Goal: Check status: Check status

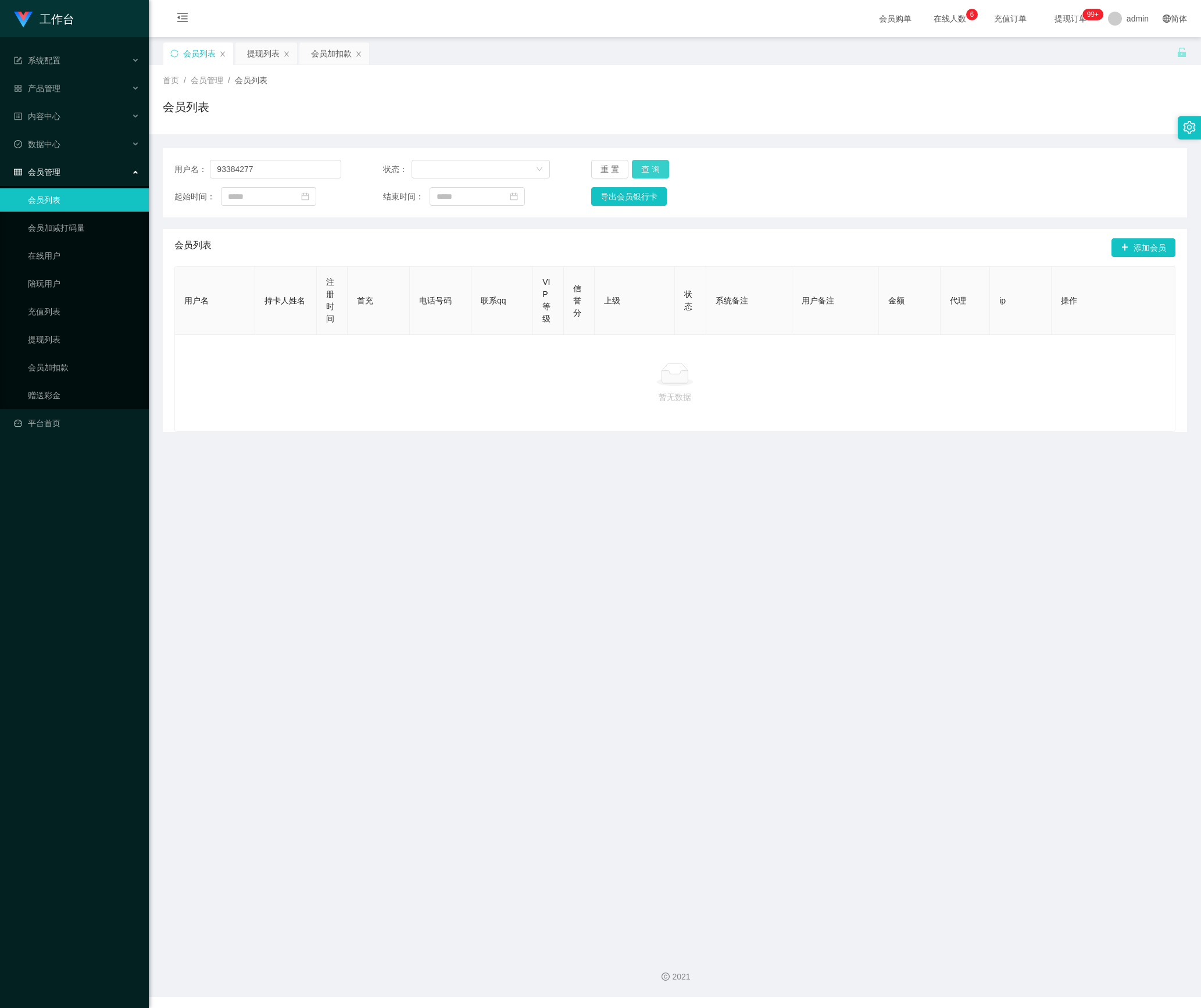
type input "93384277"
click at [649, 169] on button "查 询" at bounding box center [650, 169] width 37 height 19
drag, startPoint x: 280, startPoint y: 164, endPoint x: 28, endPoint y: 172, distance: 252.1
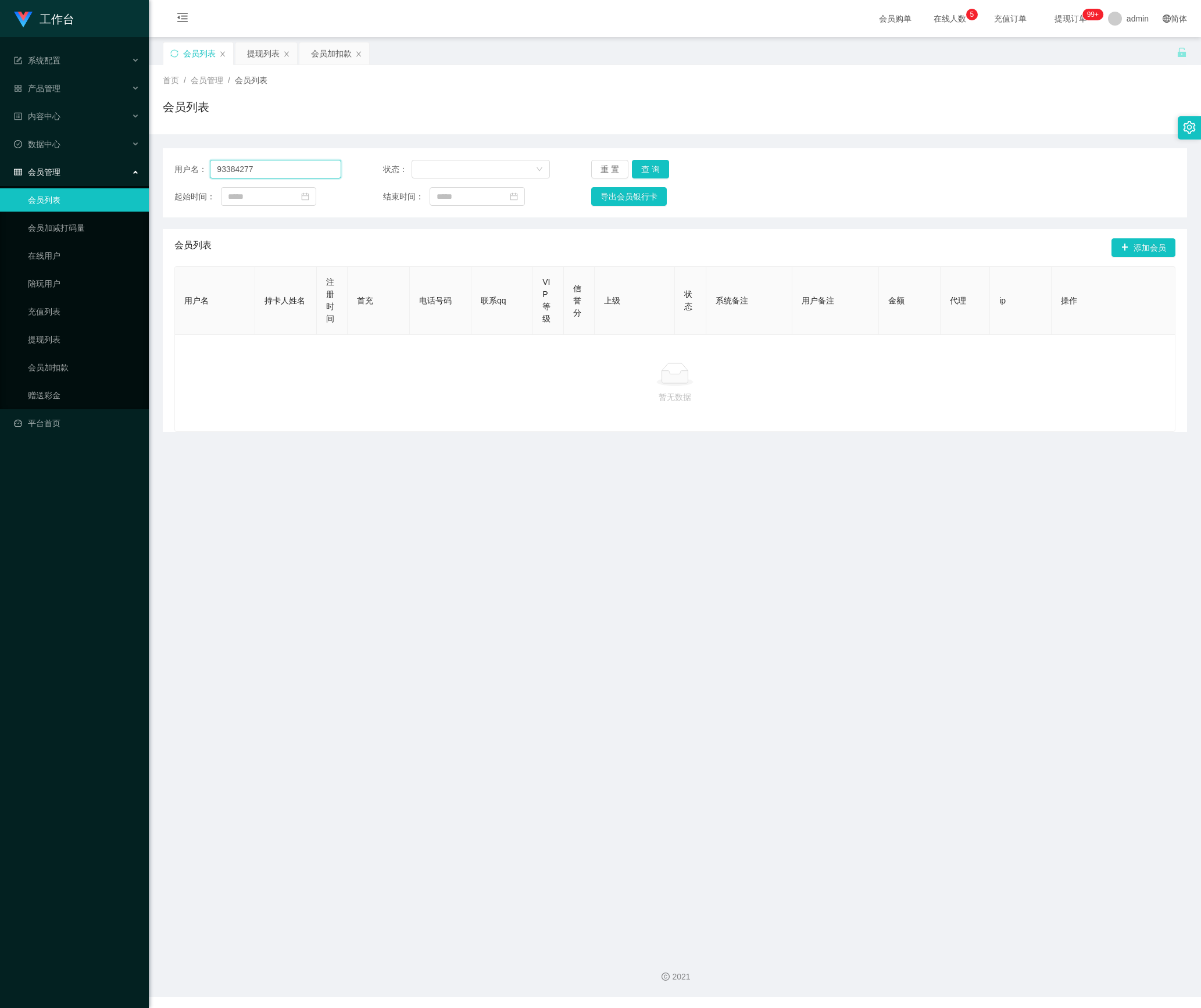
click at [28, 172] on section "工作台 系统配置 产品管理 内容中心 数据中心 会员管理 会员列表 会员加减打码量 在线用户 陪玩用户 充值列表 提现列表 会员加扣款 赠送彩金 平台首页 保…" at bounding box center [600, 498] width 1201 height 997
click at [645, 169] on button "查 询" at bounding box center [650, 169] width 37 height 19
drag, startPoint x: 285, startPoint y: 169, endPoint x: 52, endPoint y: 169, distance: 233.0
click at [52, 169] on section "工作台 系统配置 产品管理 内容中心 数据中心 会员管理 会员列表 会员加减打码量 在线用户 陪玩用户 充值列表 提现列表 会员加扣款 赠送彩金 平台首页 保…" at bounding box center [600, 498] width 1201 height 997
click at [654, 165] on button "查 询" at bounding box center [650, 169] width 37 height 19
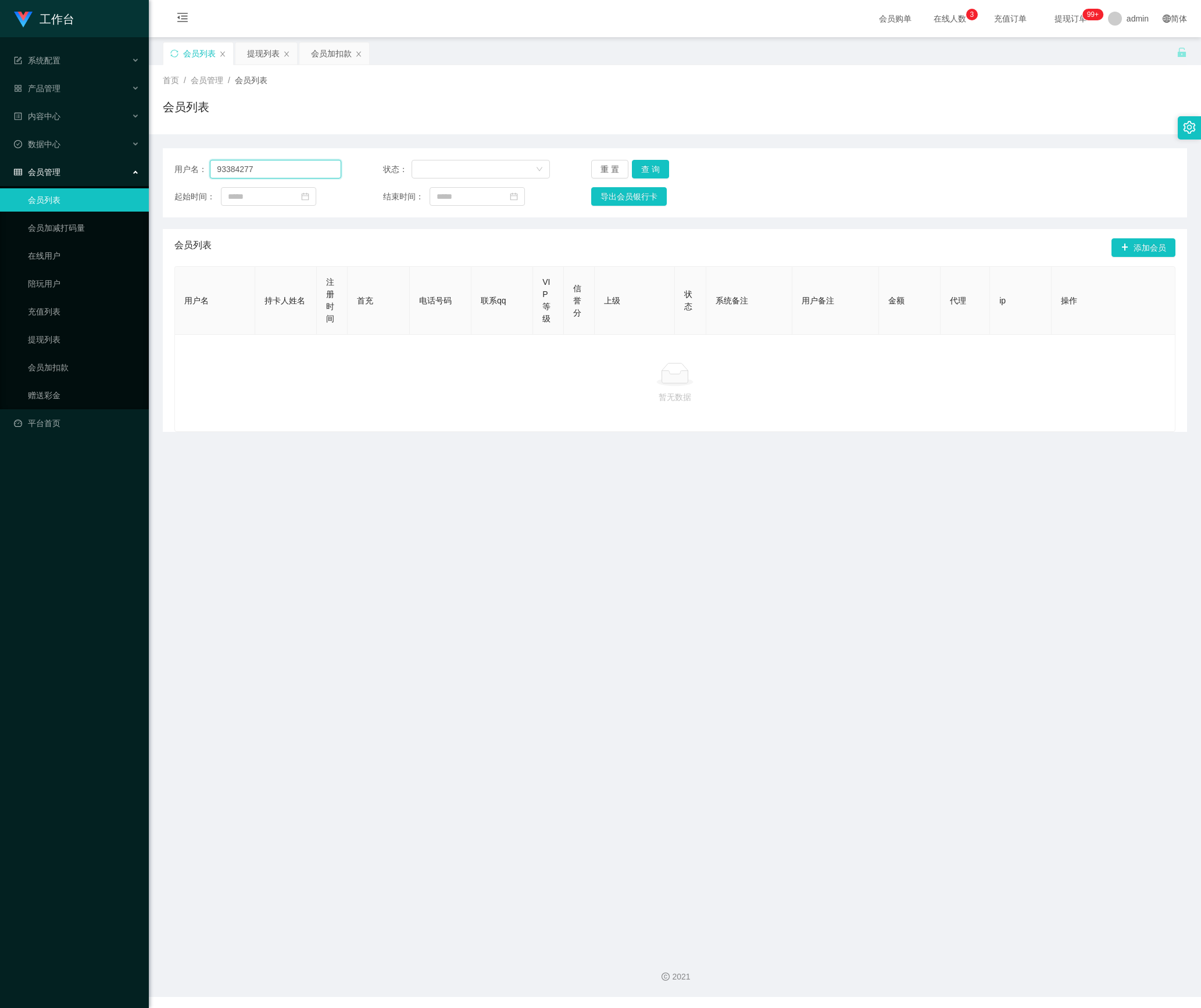
drag, startPoint x: 284, startPoint y: 166, endPoint x: -126, endPoint y: 167, distance: 410.0
click at [0, 167] on html "工作台 系统配置 产品管理 内容中心 数据中心 会员管理 会员列表 会员加减打码量 在线用户 陪玩用户 充值列表 提现列表 会员加扣款 赠送彩金 平台首页 保…" at bounding box center [600, 504] width 1201 height 1008
click at [647, 166] on button "查 询" at bounding box center [650, 169] width 37 height 19
drag, startPoint x: 289, startPoint y: 172, endPoint x: 383, endPoint y: 207, distance: 100.3
click at [98, 172] on section "工作台 系统配置 产品管理 内容中心 数据中心 会员管理 会员列表 会员加减打码量 在线用户 陪玩用户 充值列表 提现列表 会员加扣款 赠送彩金 平台首页 保…" at bounding box center [600, 498] width 1201 height 997
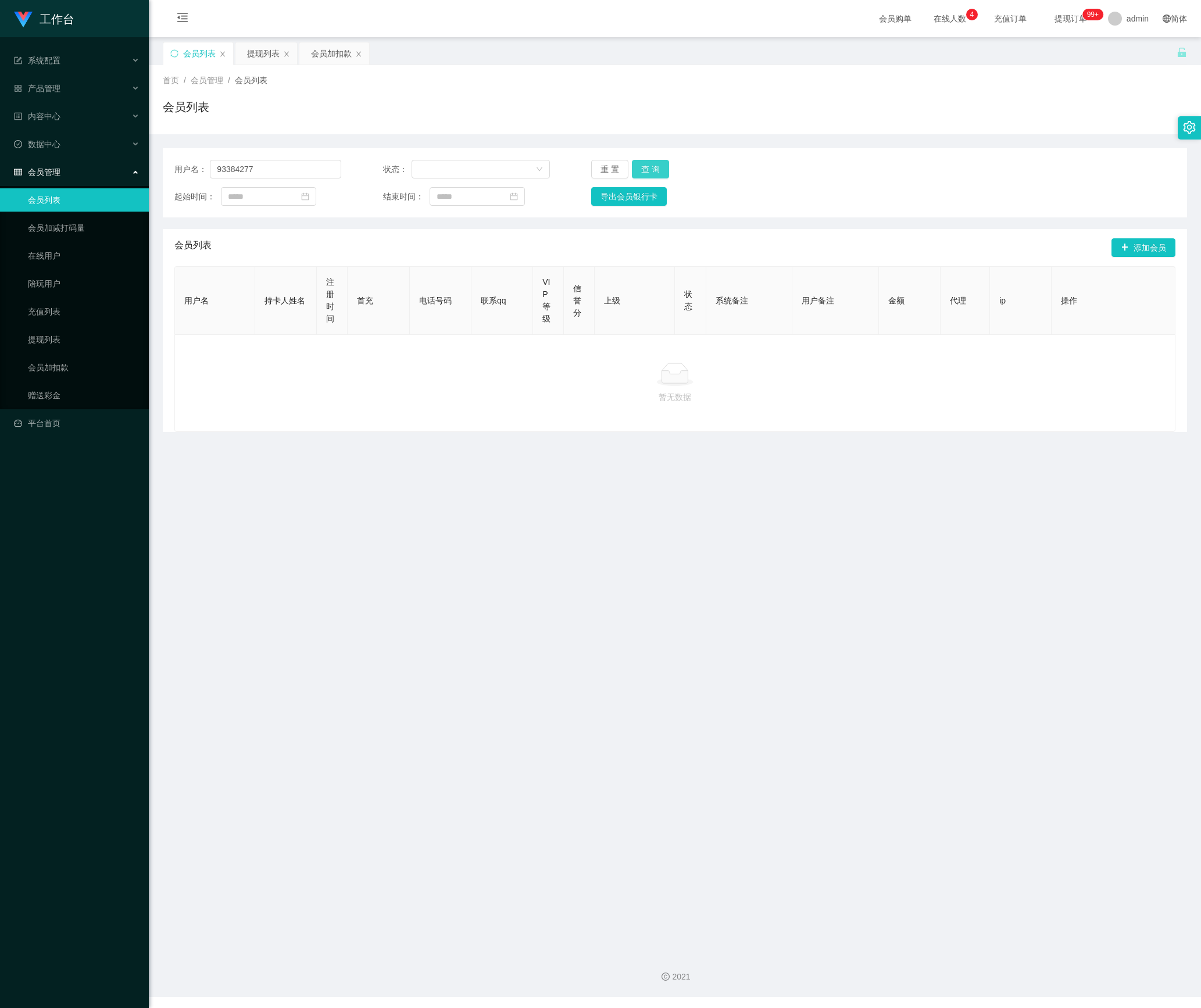
click at [647, 163] on button "查 询" at bounding box center [650, 169] width 37 height 19
